Goal: Navigation & Orientation: Find specific page/section

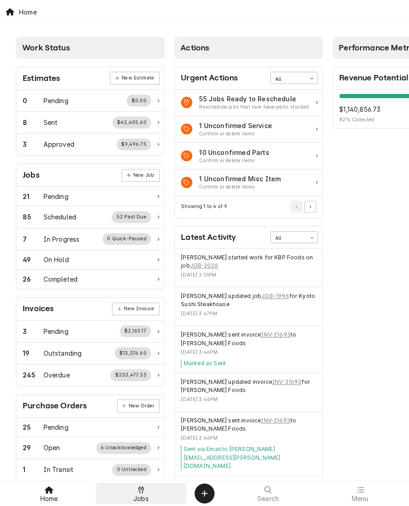
click at [138, 498] on span "Jobs" at bounding box center [140, 498] width 15 height 7
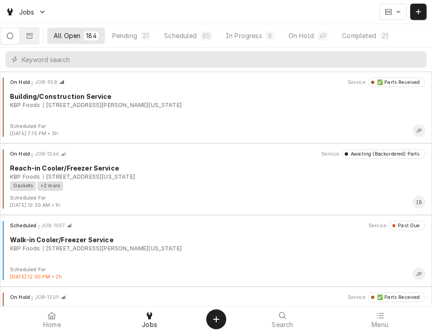
click at [301, 16] on div "Jobs" at bounding box center [216, 12] width 432 height 24
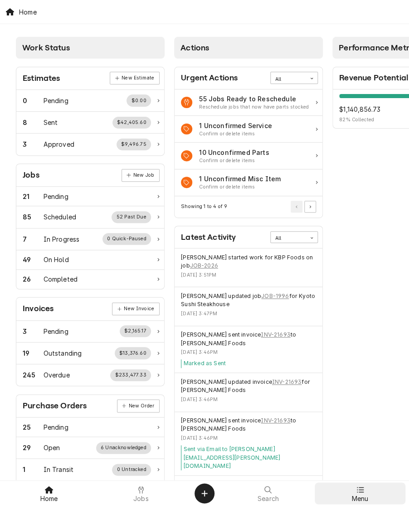
click at [359, 489] on icon at bounding box center [360, 489] width 7 height 7
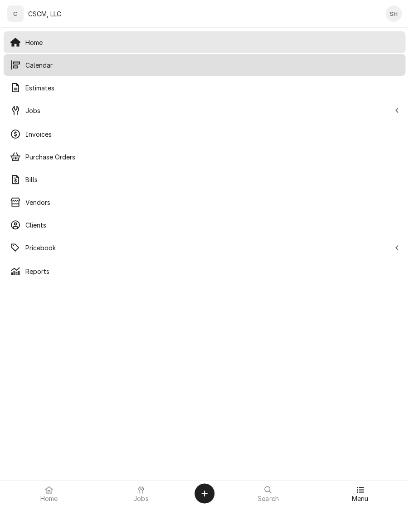
click at [53, 60] on span "Calendar" at bounding box center [212, 65] width 374 height 10
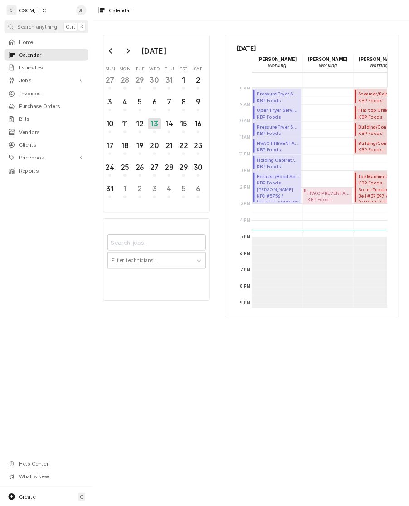
scroll to position [166, 0]
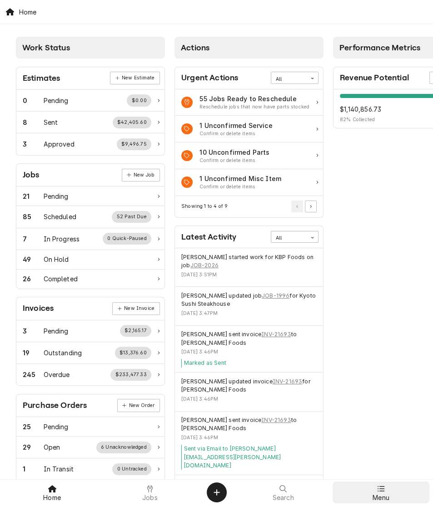
click at [384, 498] on span "Menu" at bounding box center [380, 497] width 17 height 7
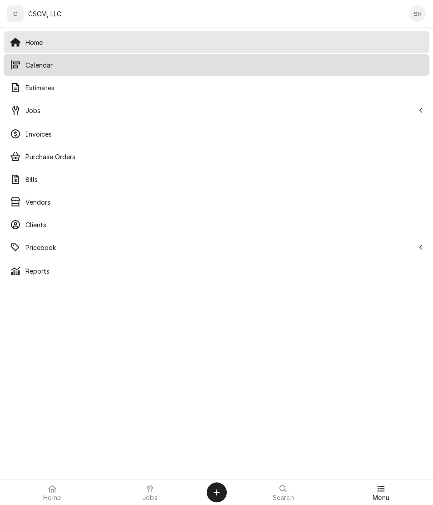
click at [35, 70] on span "Calendar" at bounding box center [223, 65] width 397 height 10
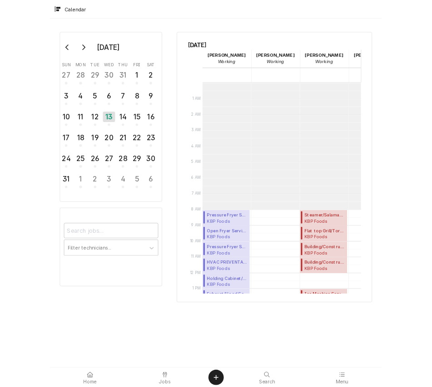
scroll to position [165, 0]
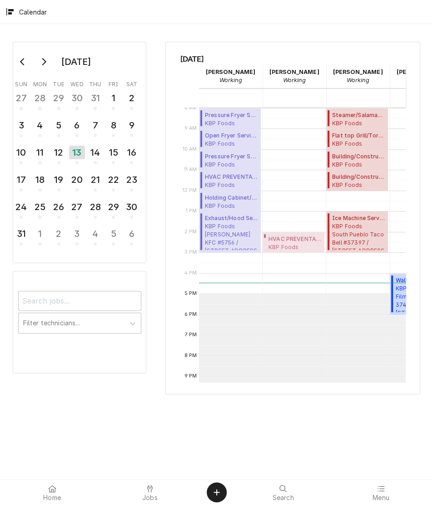
click at [144, 231] on div "August 2025 Sun Mon Tue Wed Thu Fri Sat 27 28 29 30 31 1 2 3 4 5 6 7 8 9 10 11 …" at bounding box center [79, 153] width 133 height 222
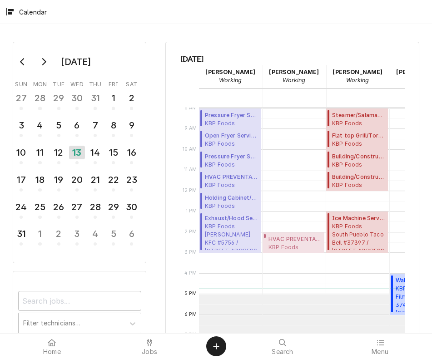
scroll to position [166, 0]
